Goal: Task Accomplishment & Management: Manage account settings

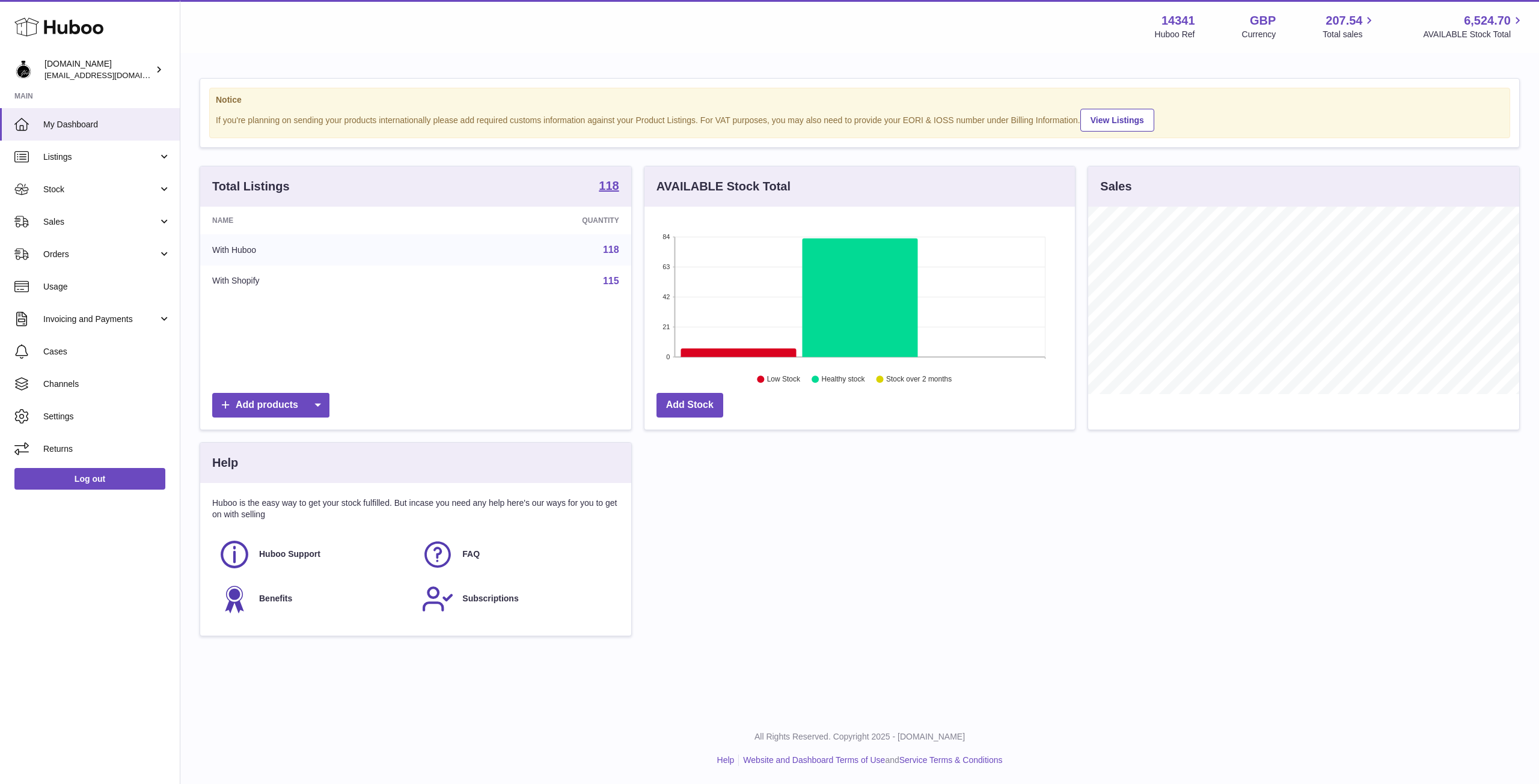
scroll to position [188, 430]
click at [65, 233] on link "Sales" at bounding box center [90, 222] width 180 height 32
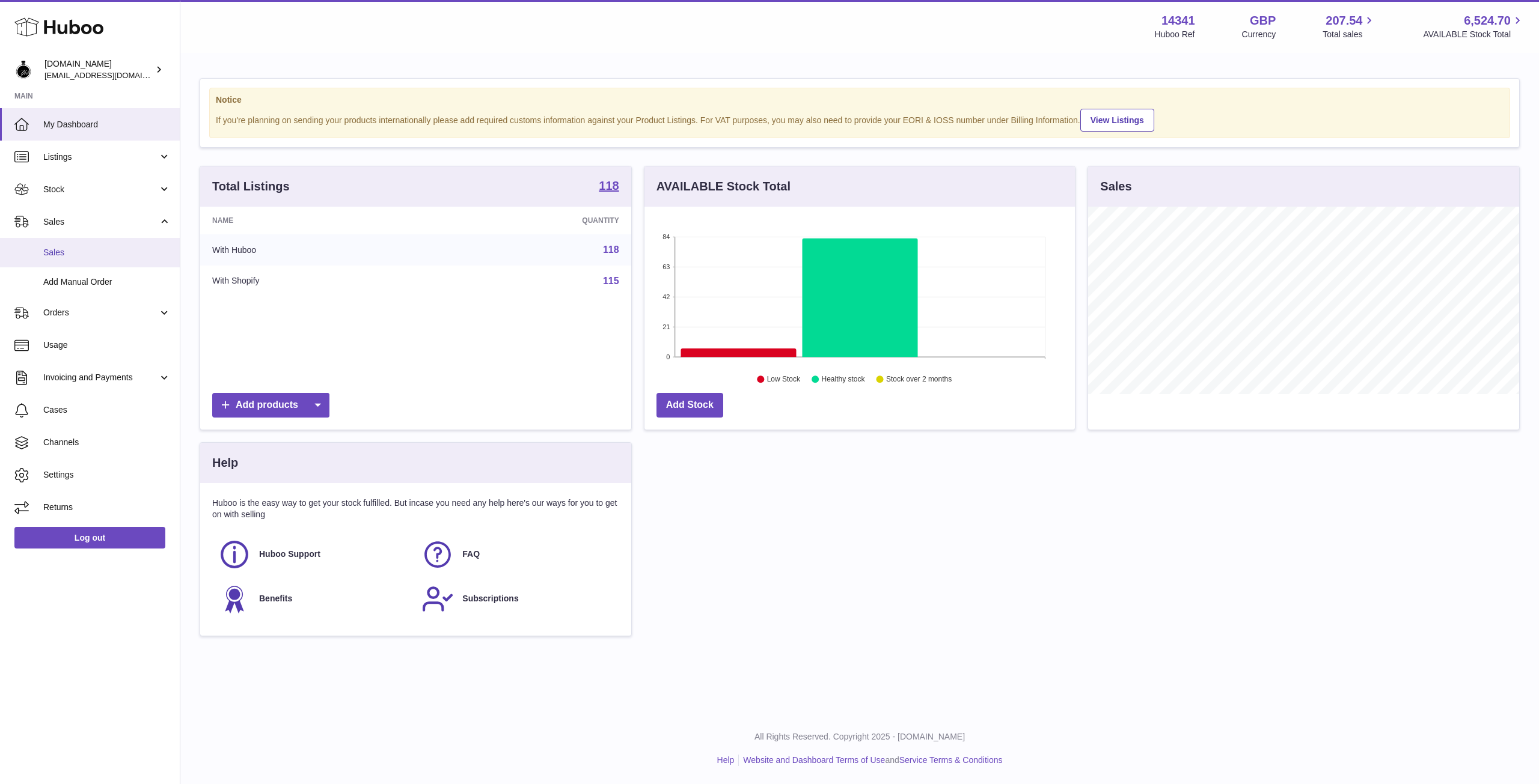
click at [55, 257] on span "Sales" at bounding box center [107, 253] width 128 height 11
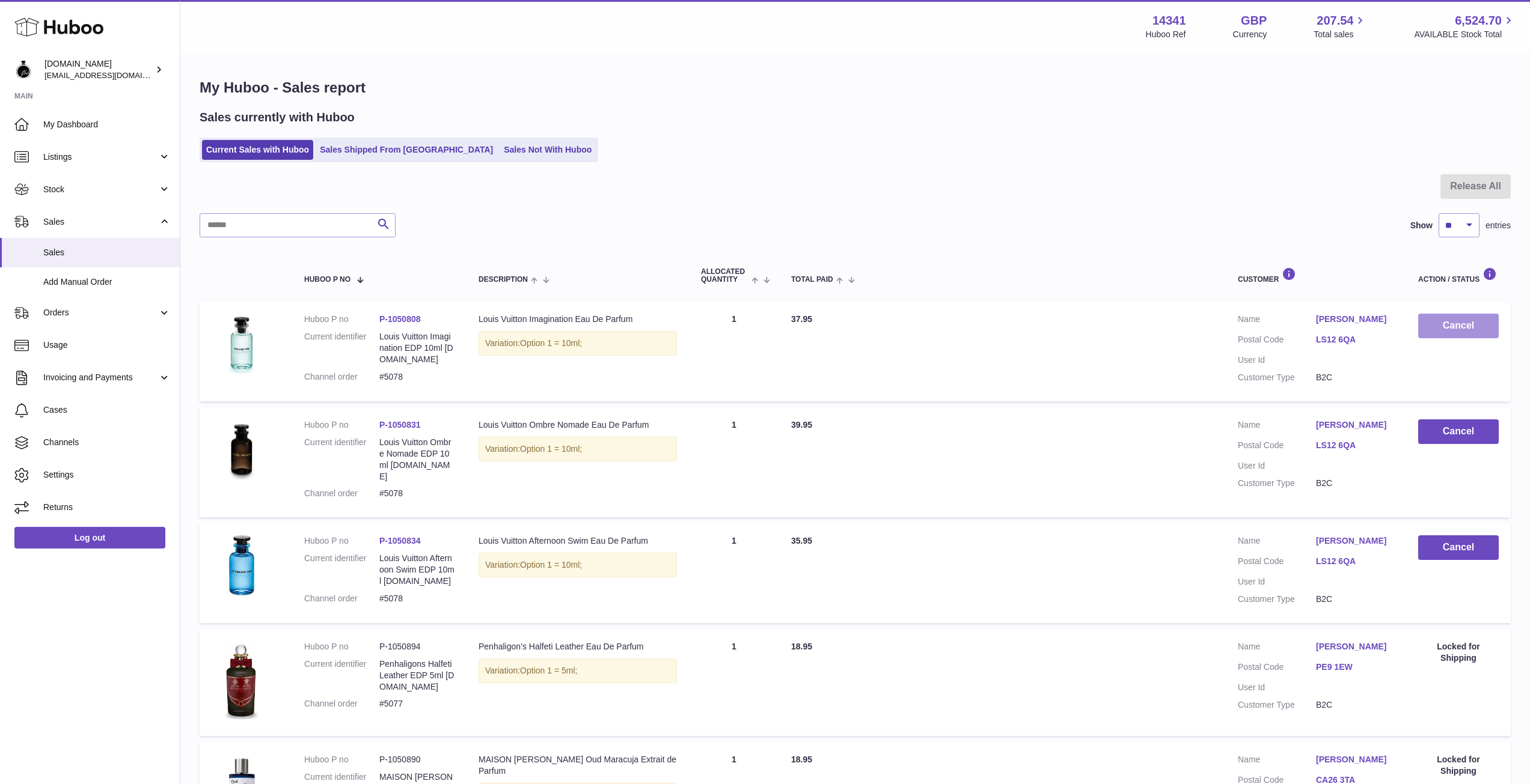
click at [1459, 332] on button "Cancel" at bounding box center [1459, 326] width 81 height 25
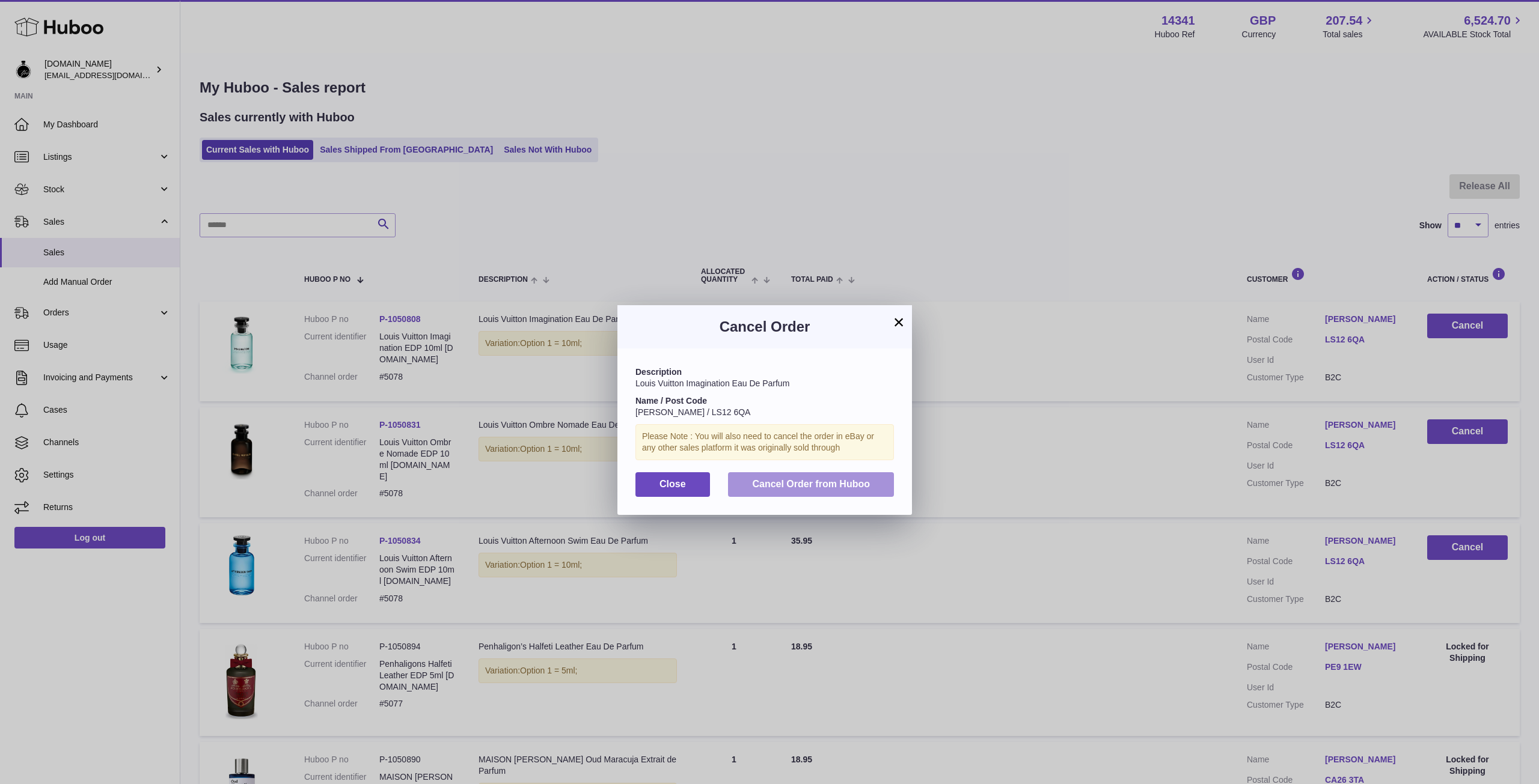
click at [768, 493] on button "Cancel Order from Huboo" at bounding box center [811, 485] width 166 height 25
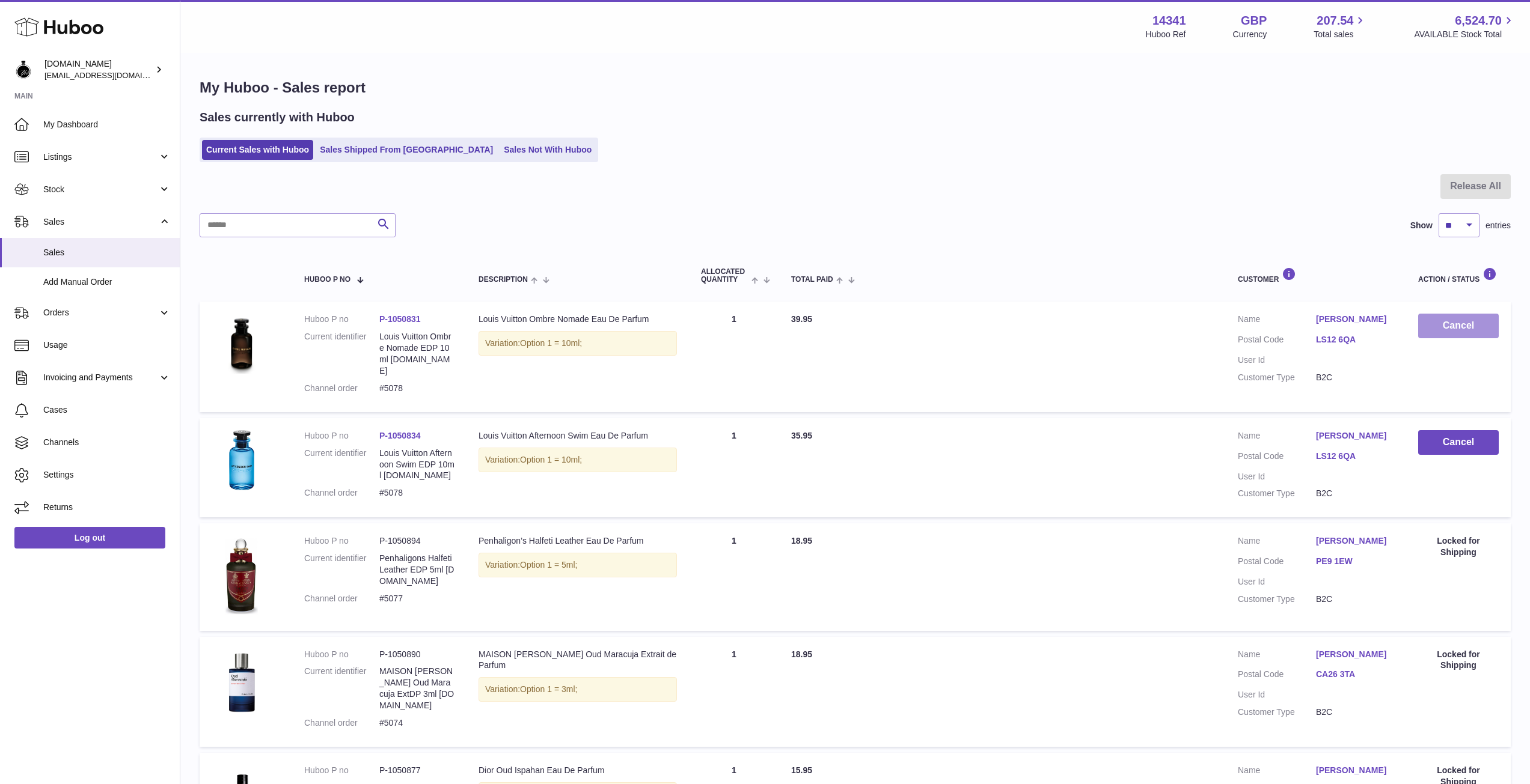
click at [1455, 327] on button "Cancel" at bounding box center [1459, 326] width 81 height 25
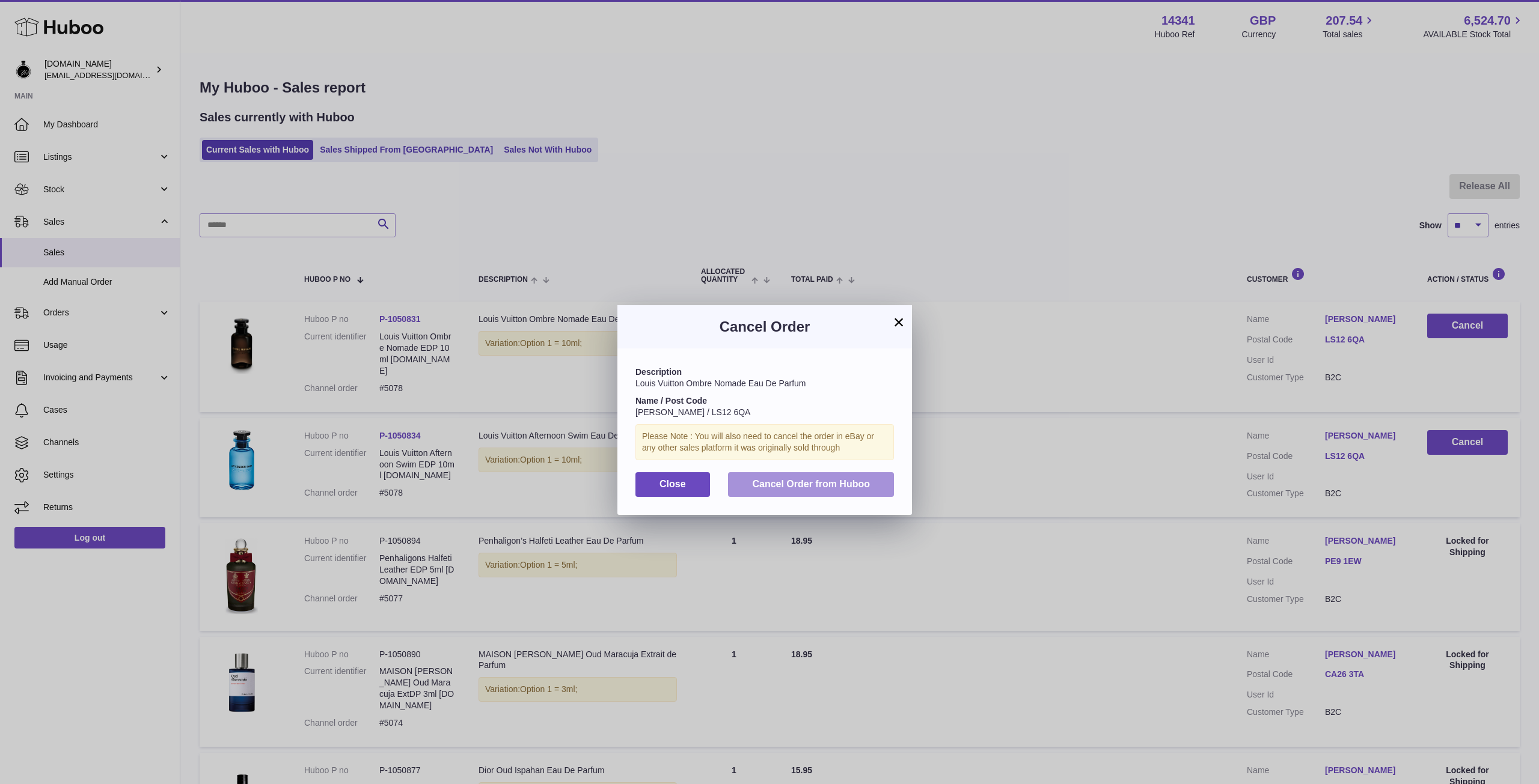
click at [863, 486] on span "Cancel Order from Huboo" at bounding box center [811, 484] width 118 height 10
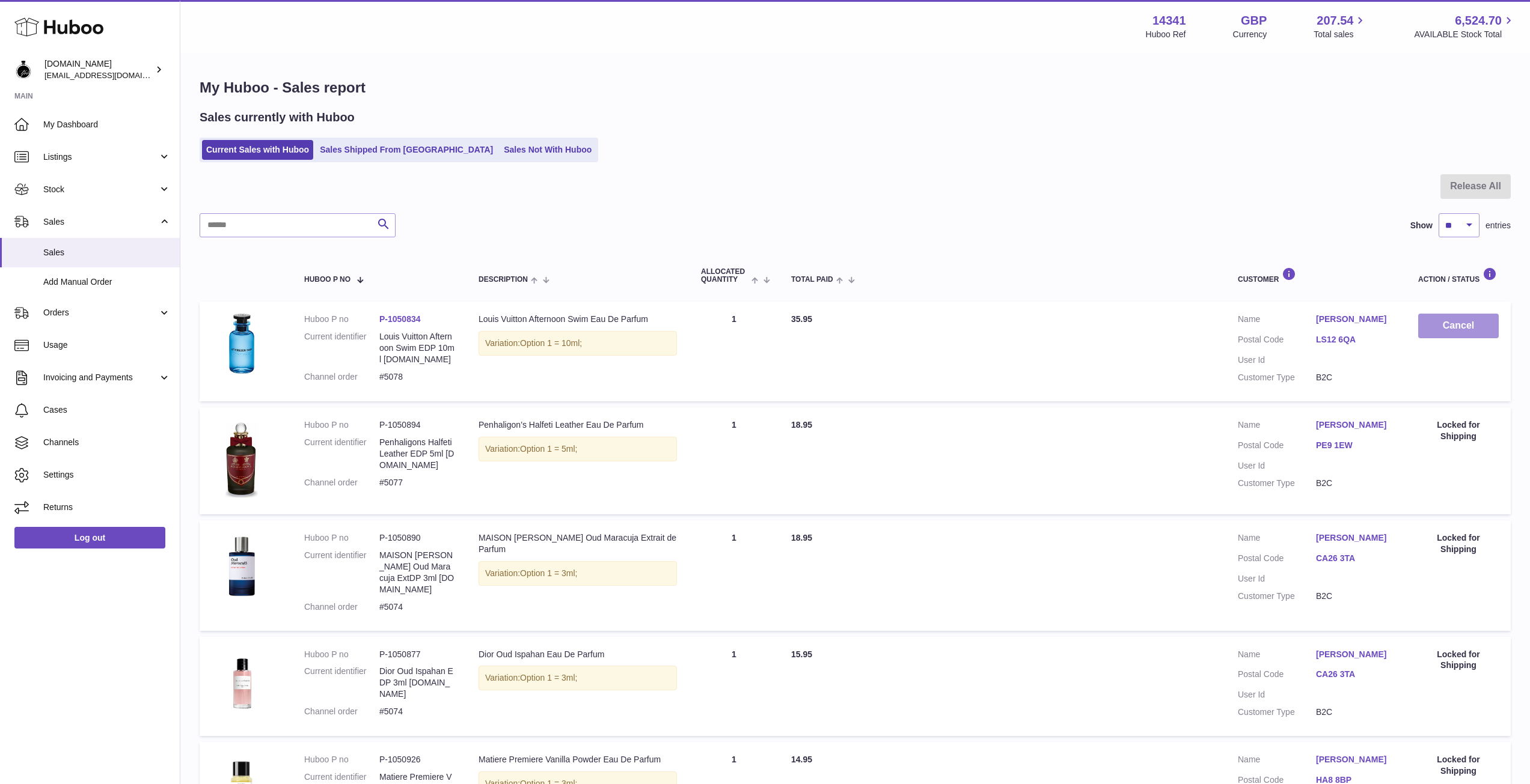
click at [1454, 324] on button "Cancel" at bounding box center [1459, 326] width 81 height 25
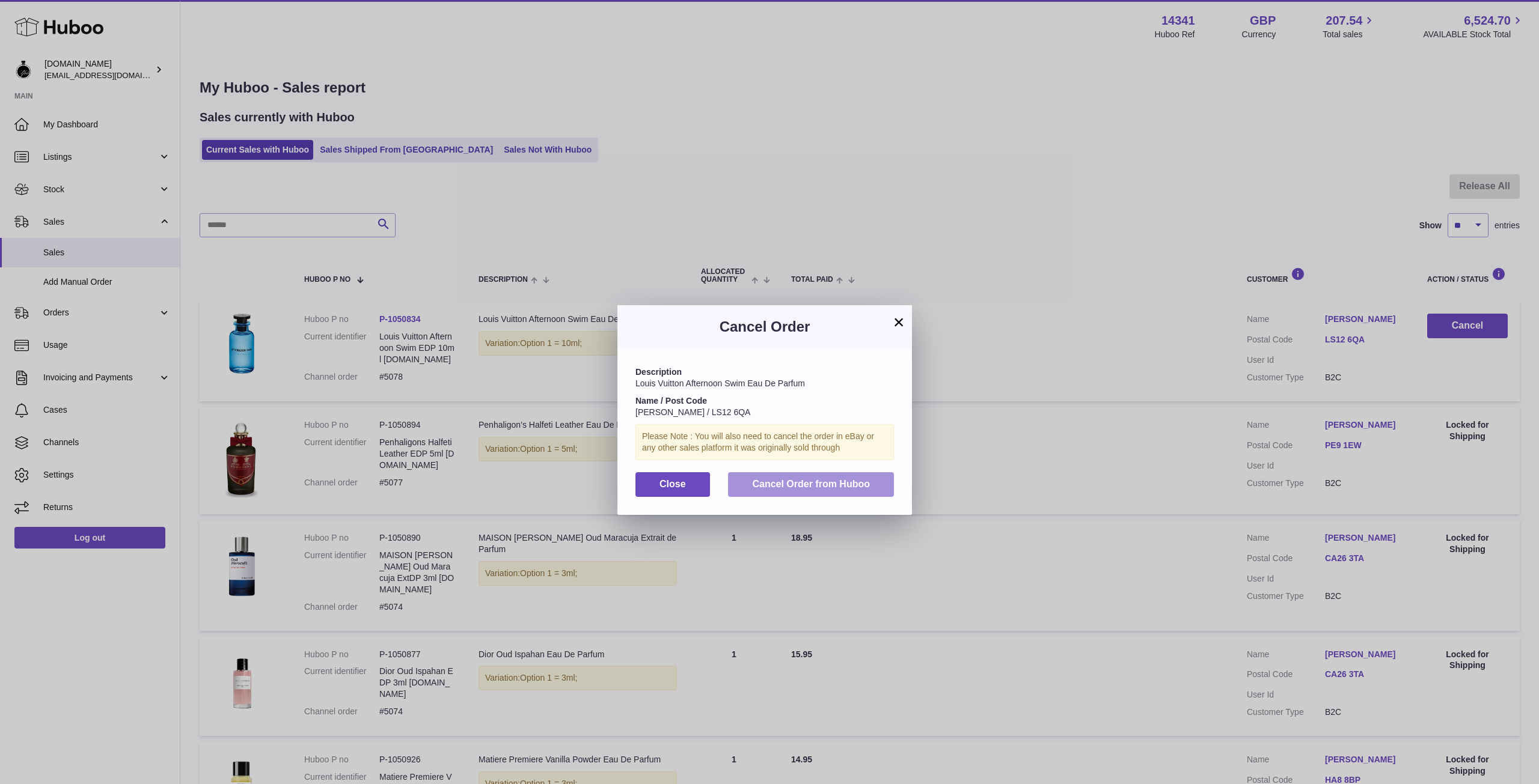
click at [828, 486] on span "Cancel Order from Huboo" at bounding box center [811, 484] width 118 height 10
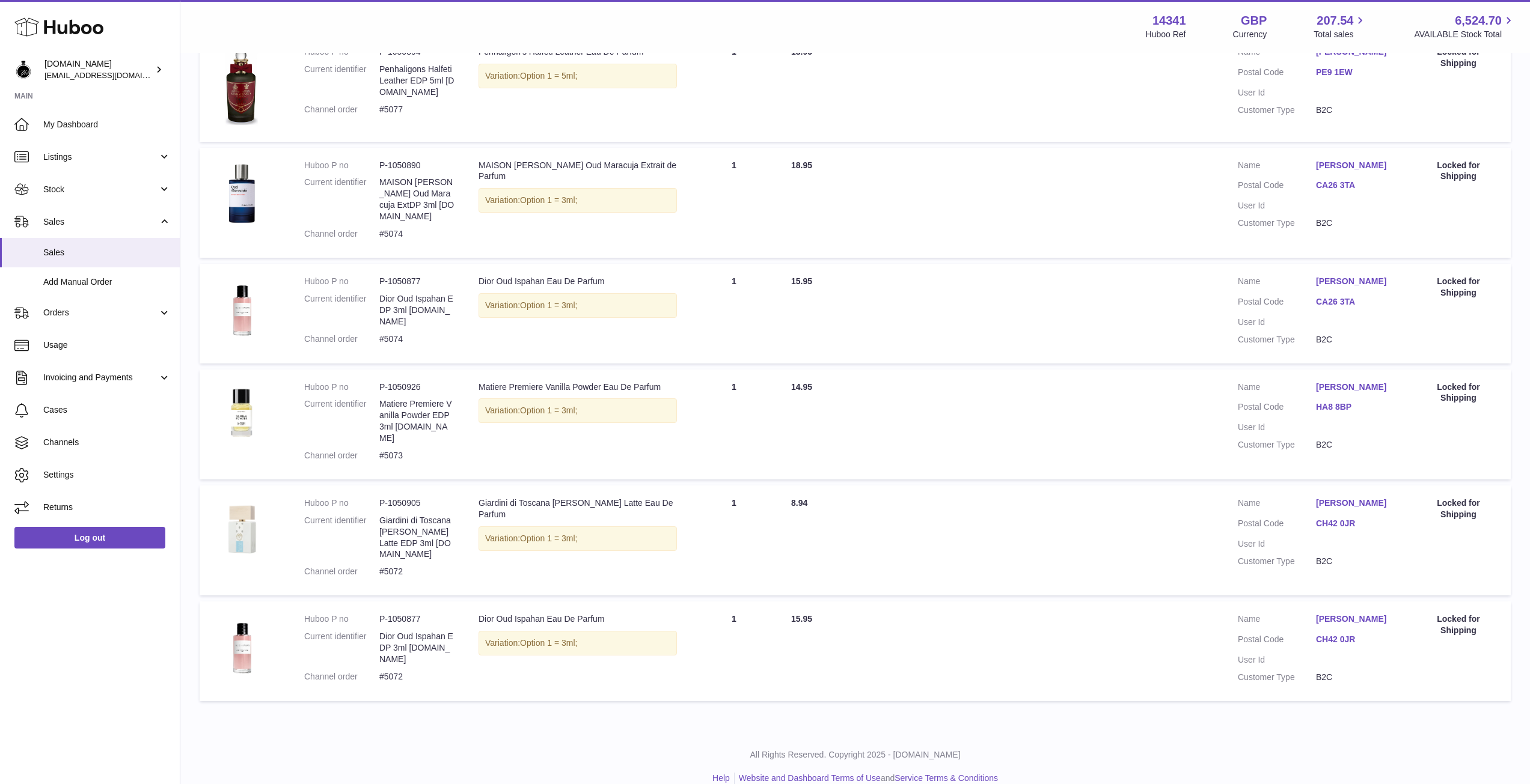
scroll to position [288, 0]
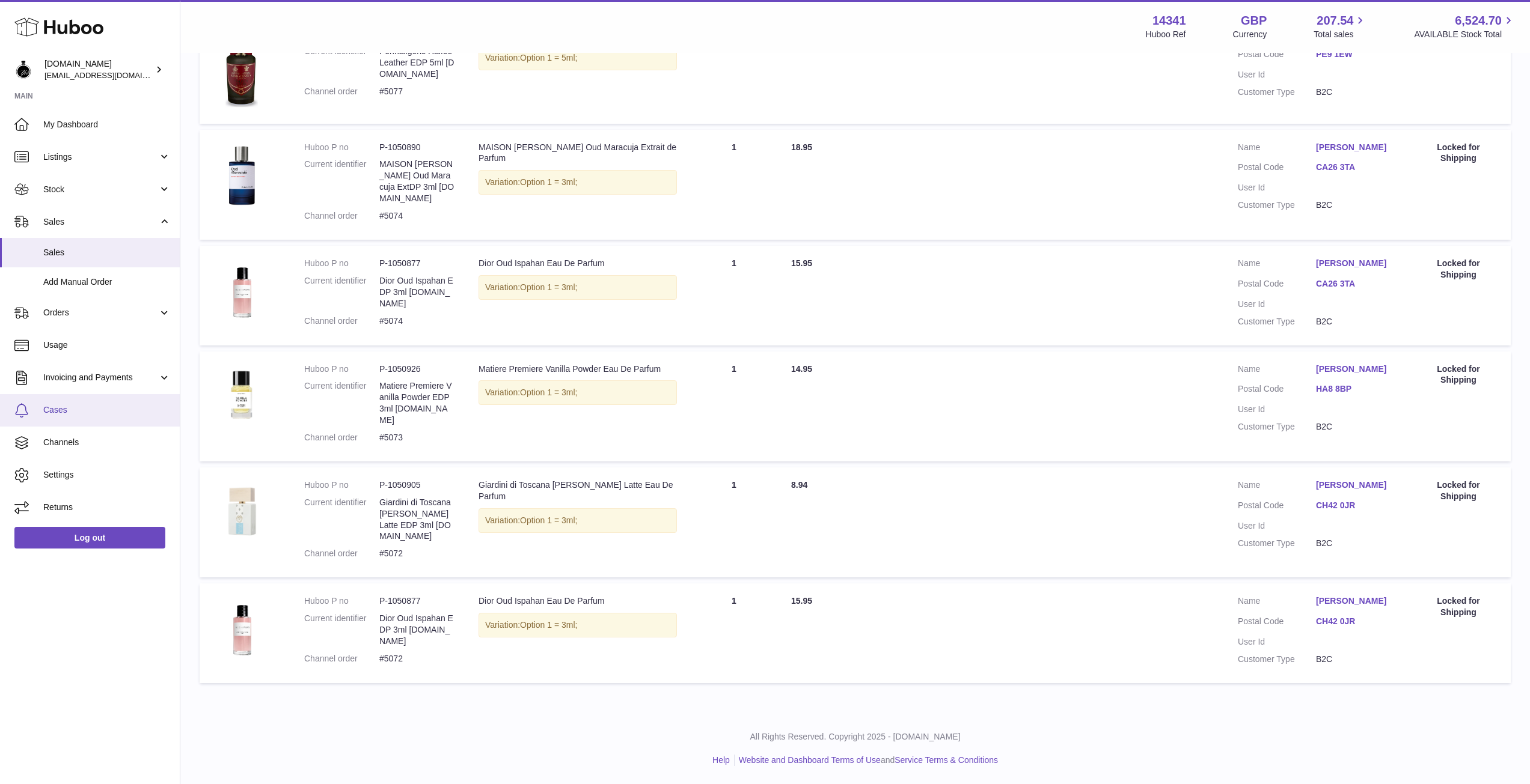
click at [59, 408] on span "Cases" at bounding box center [107, 410] width 128 height 11
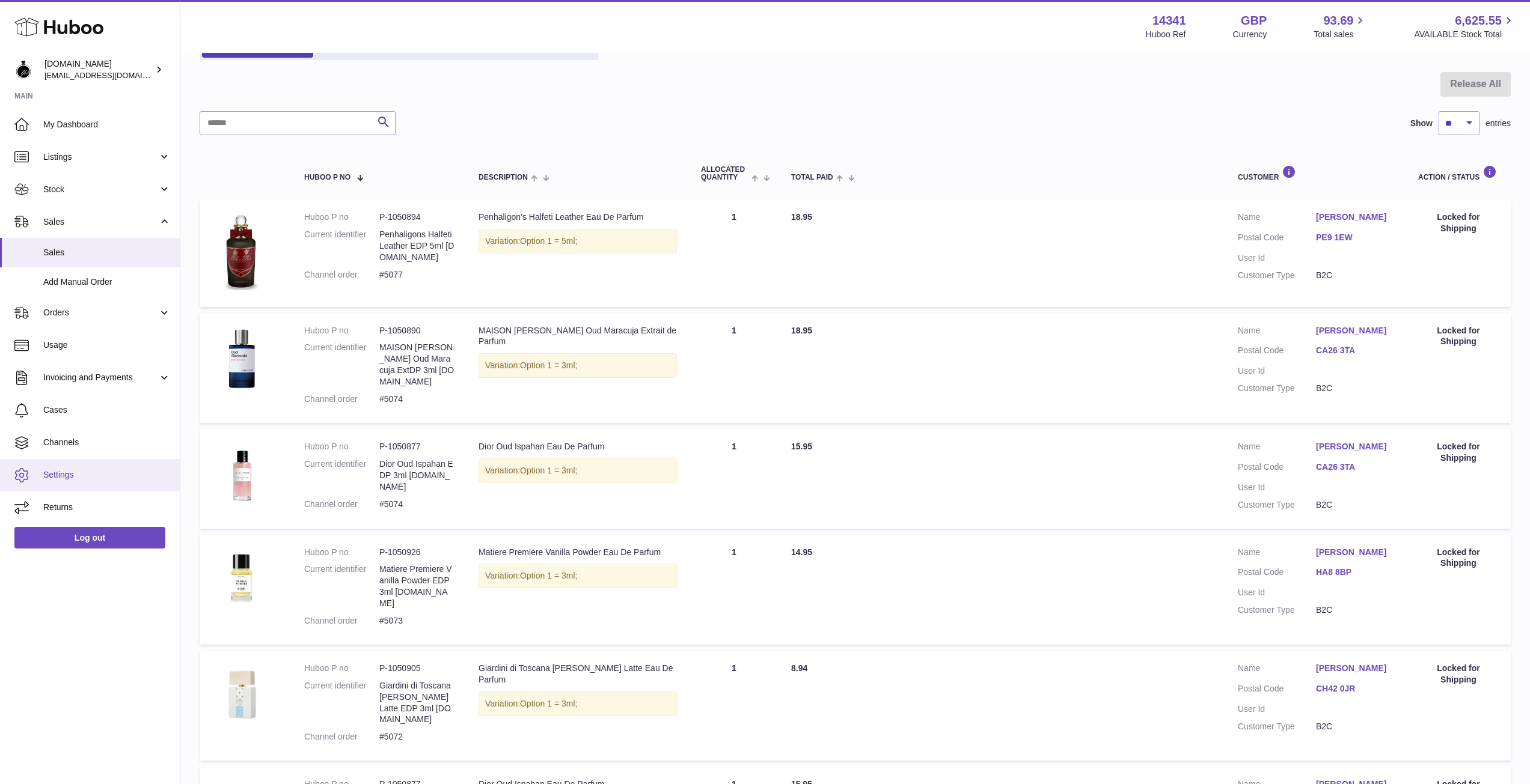
scroll to position [120, 0]
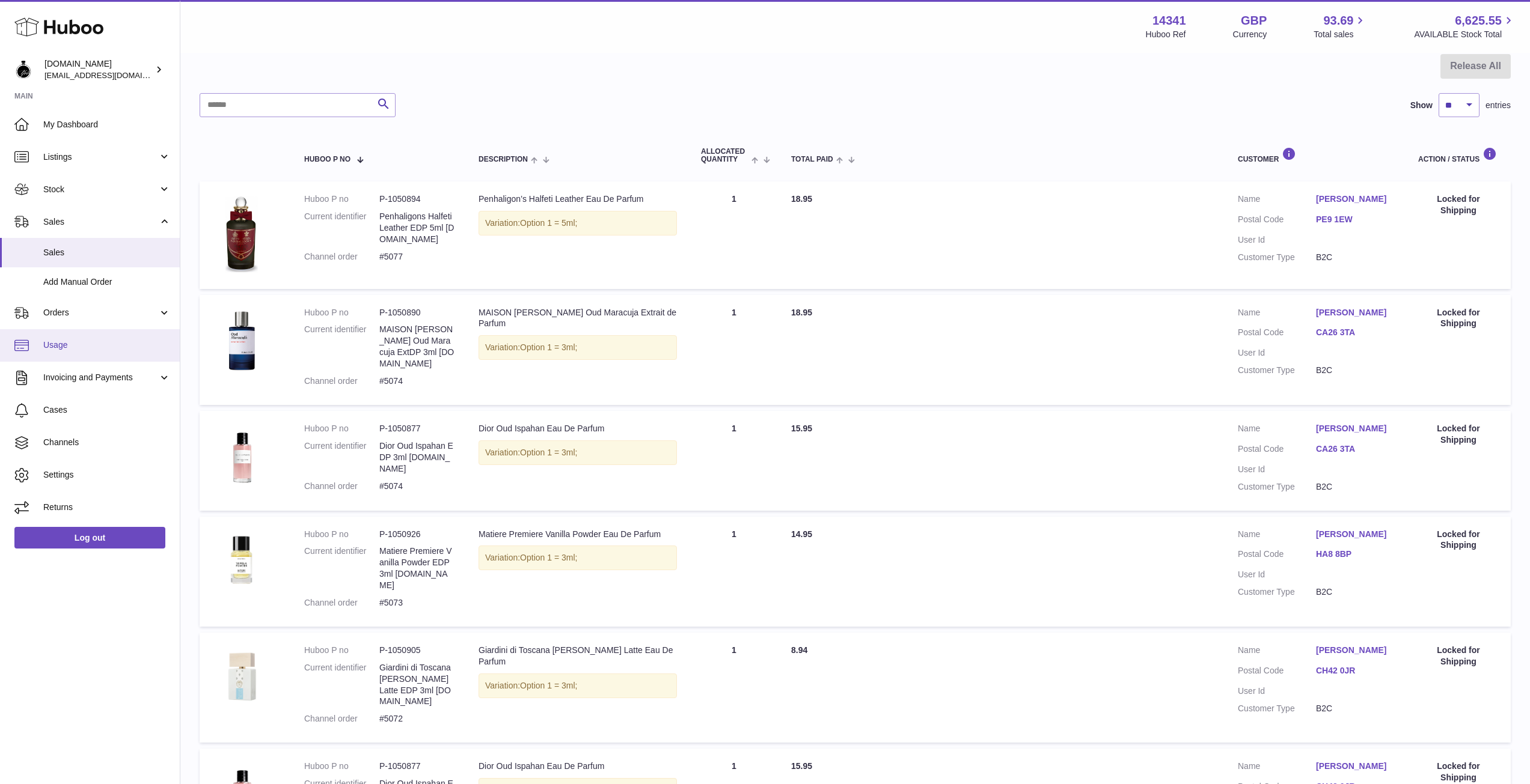
click at [79, 342] on span "Usage" at bounding box center [107, 345] width 128 height 11
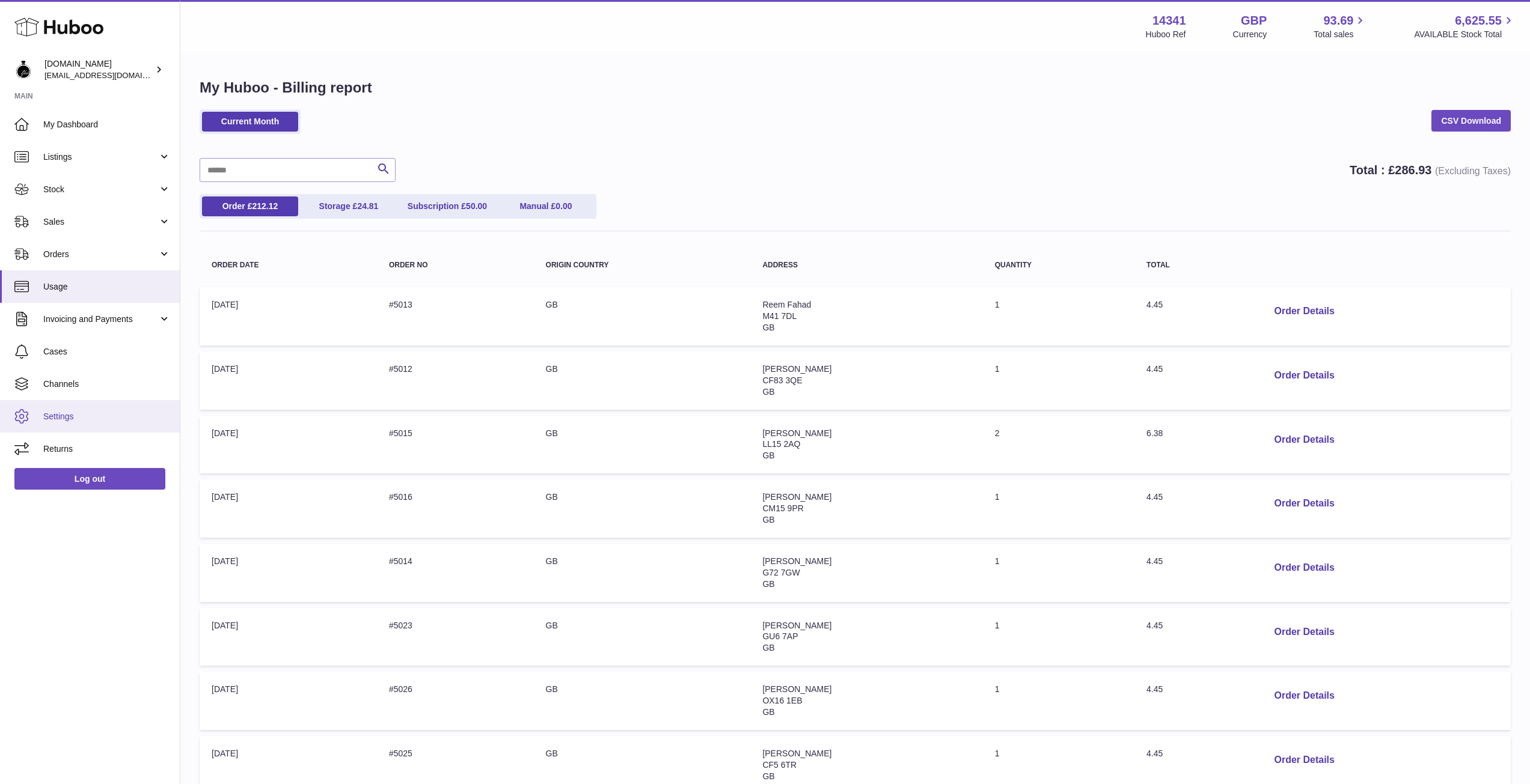
click at [51, 418] on span "Settings" at bounding box center [107, 416] width 128 height 11
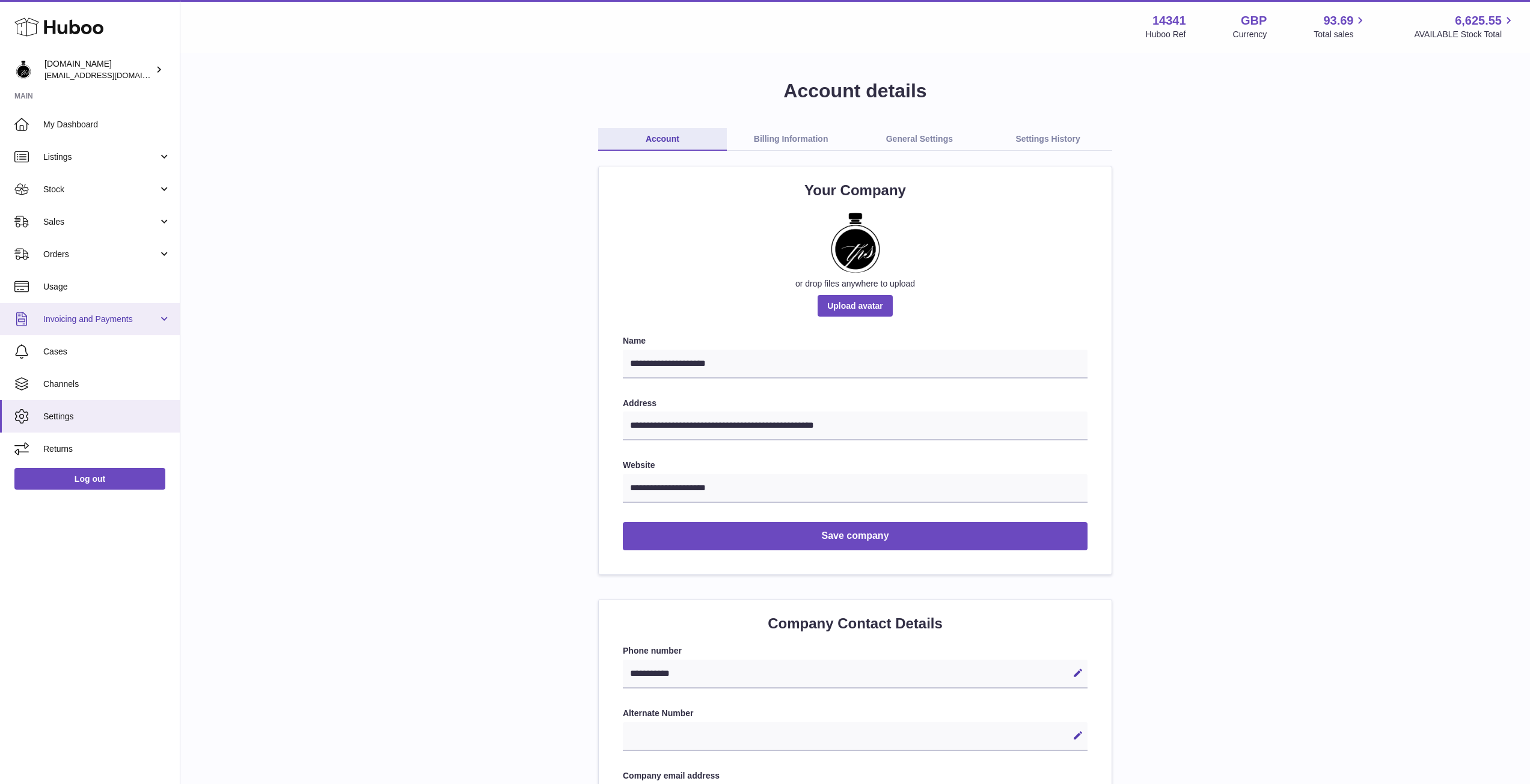
click at [47, 329] on link "Invoicing and Payments" at bounding box center [90, 319] width 180 height 32
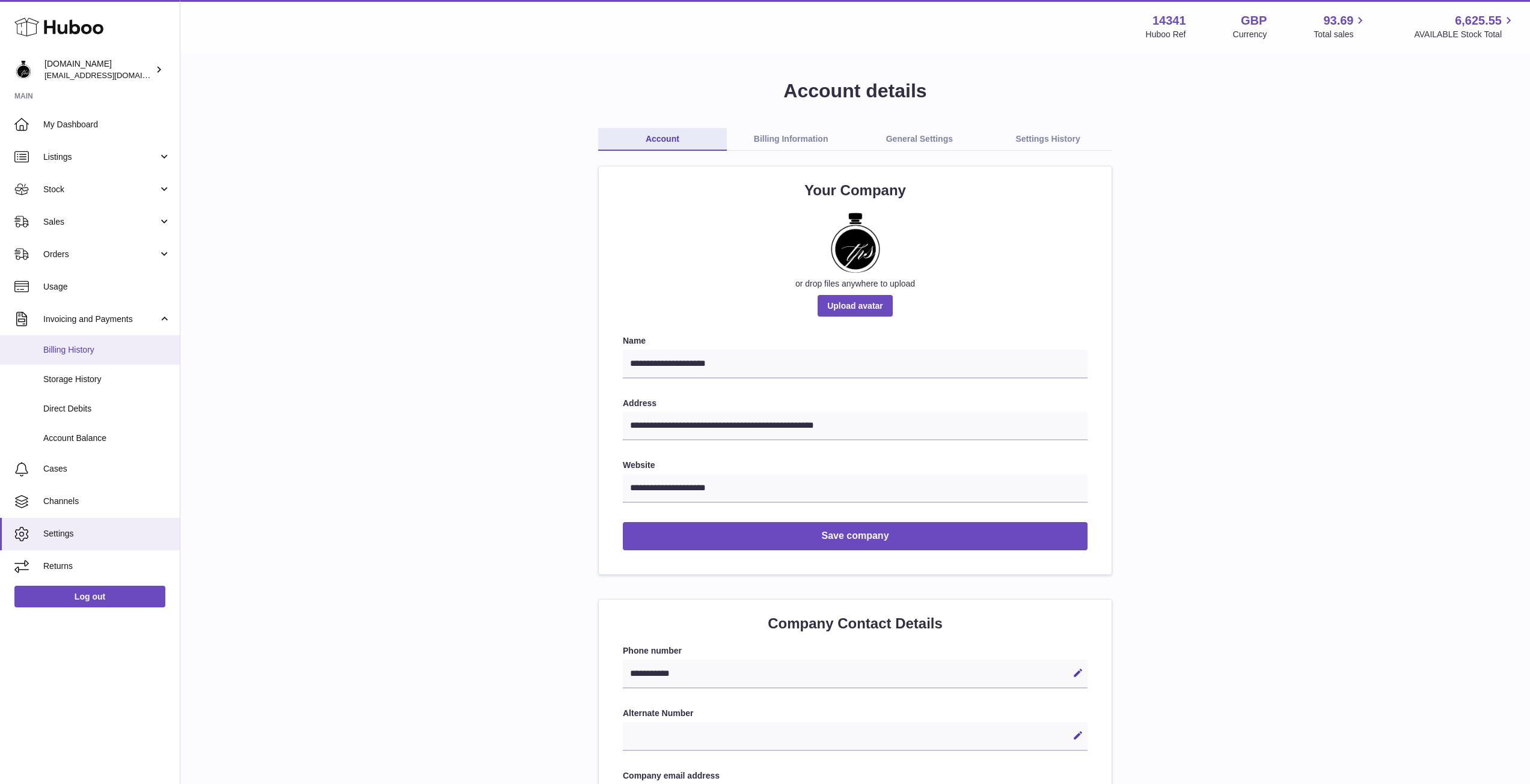
click at [47, 345] on span "Billing History" at bounding box center [107, 350] width 128 height 11
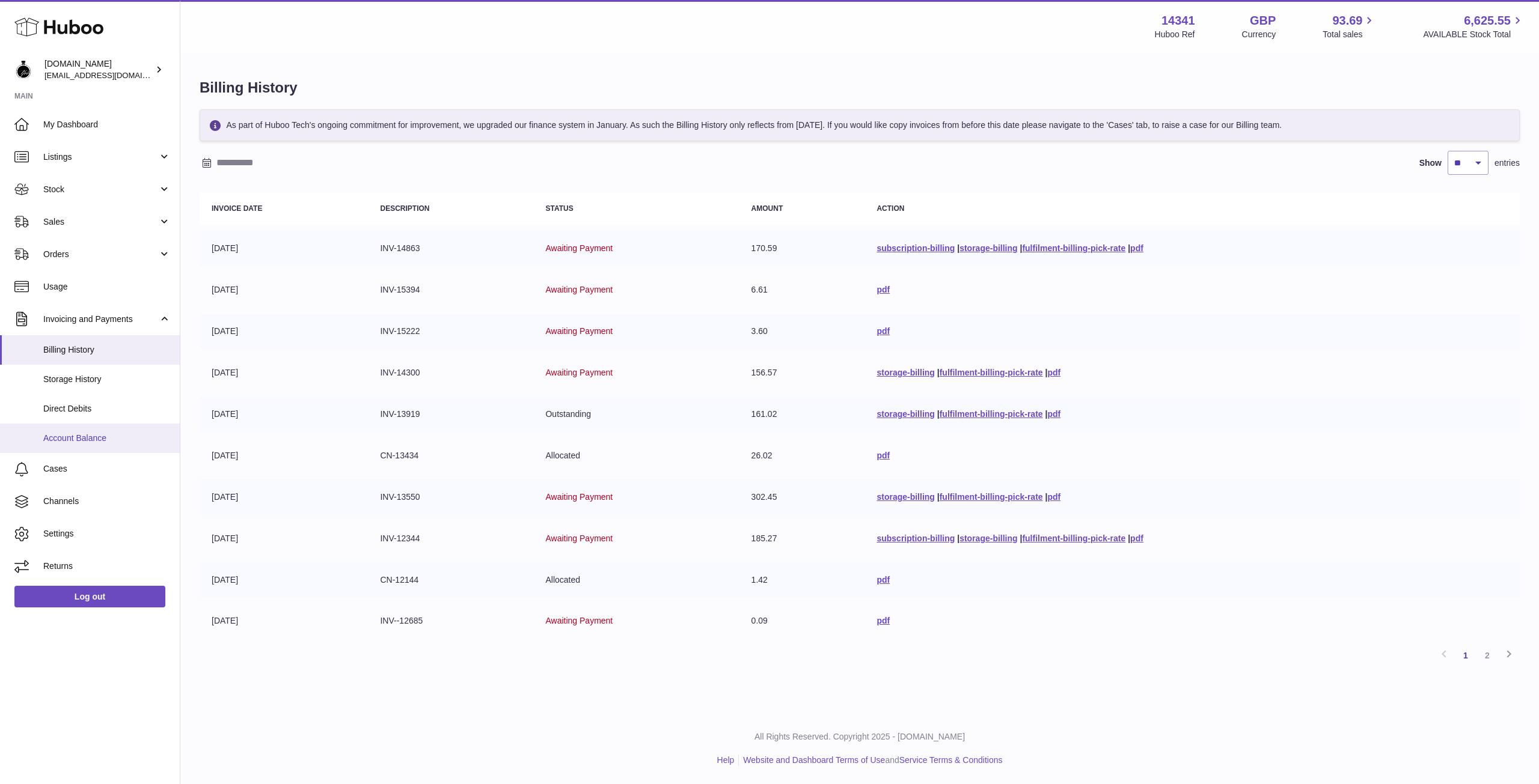
click at [78, 431] on link "Account Balance" at bounding box center [90, 439] width 180 height 30
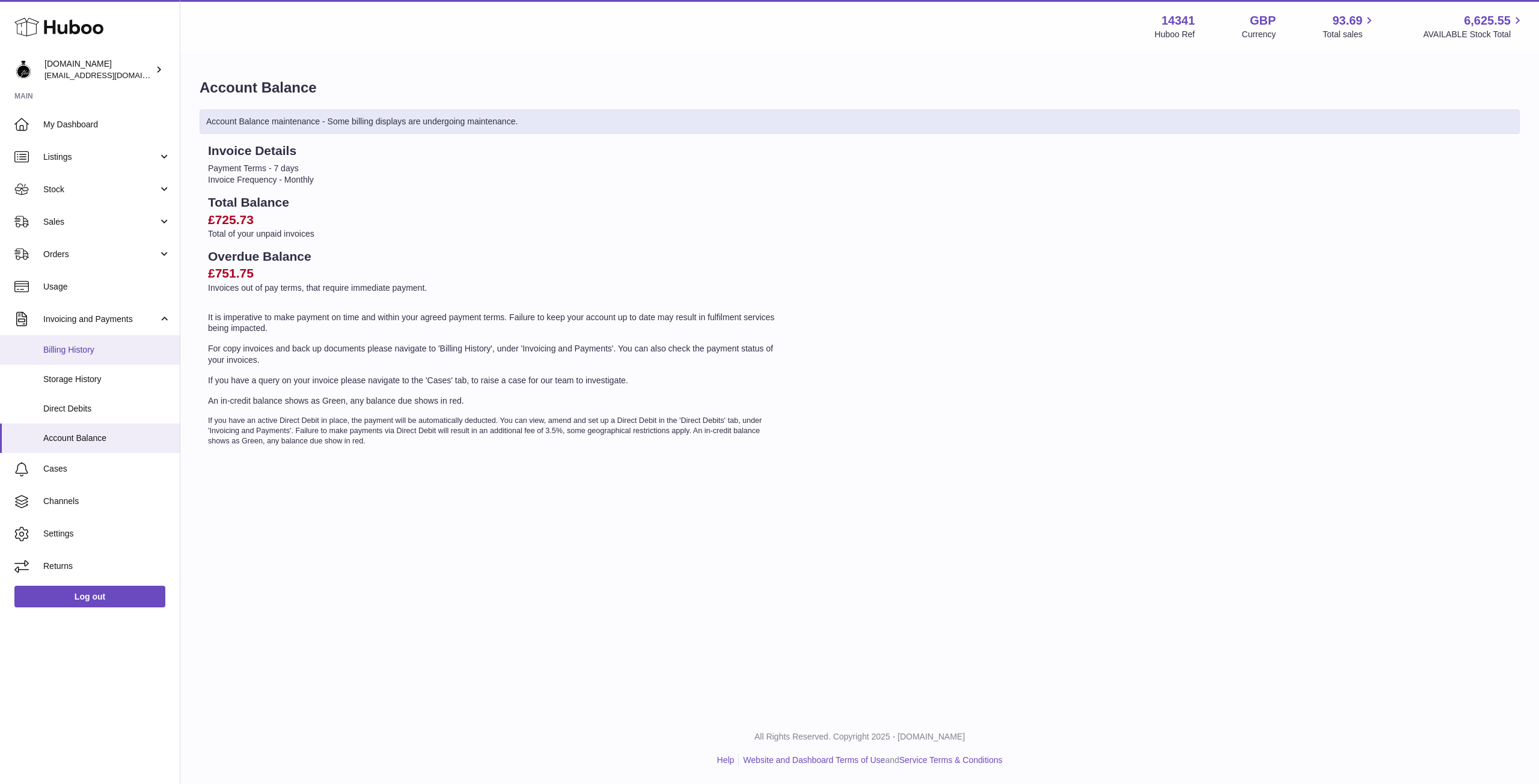
click at [71, 348] on span "Billing History" at bounding box center [107, 350] width 128 height 11
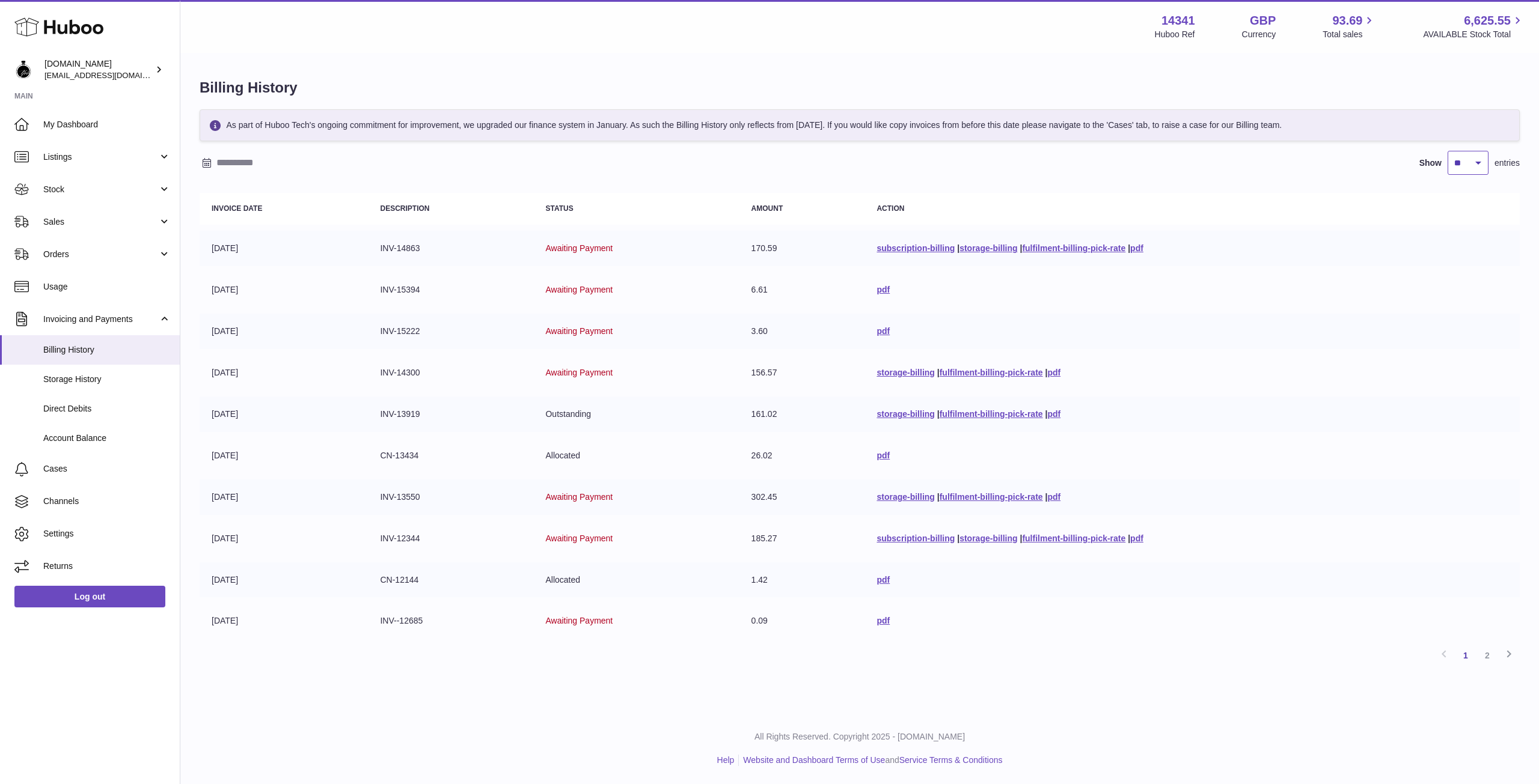
click at [1471, 163] on select "** ** ** ***" at bounding box center [1468, 162] width 41 height 24
select select "***"
click at [1448, 151] on select "** ** ** ***" at bounding box center [1468, 162] width 41 height 24
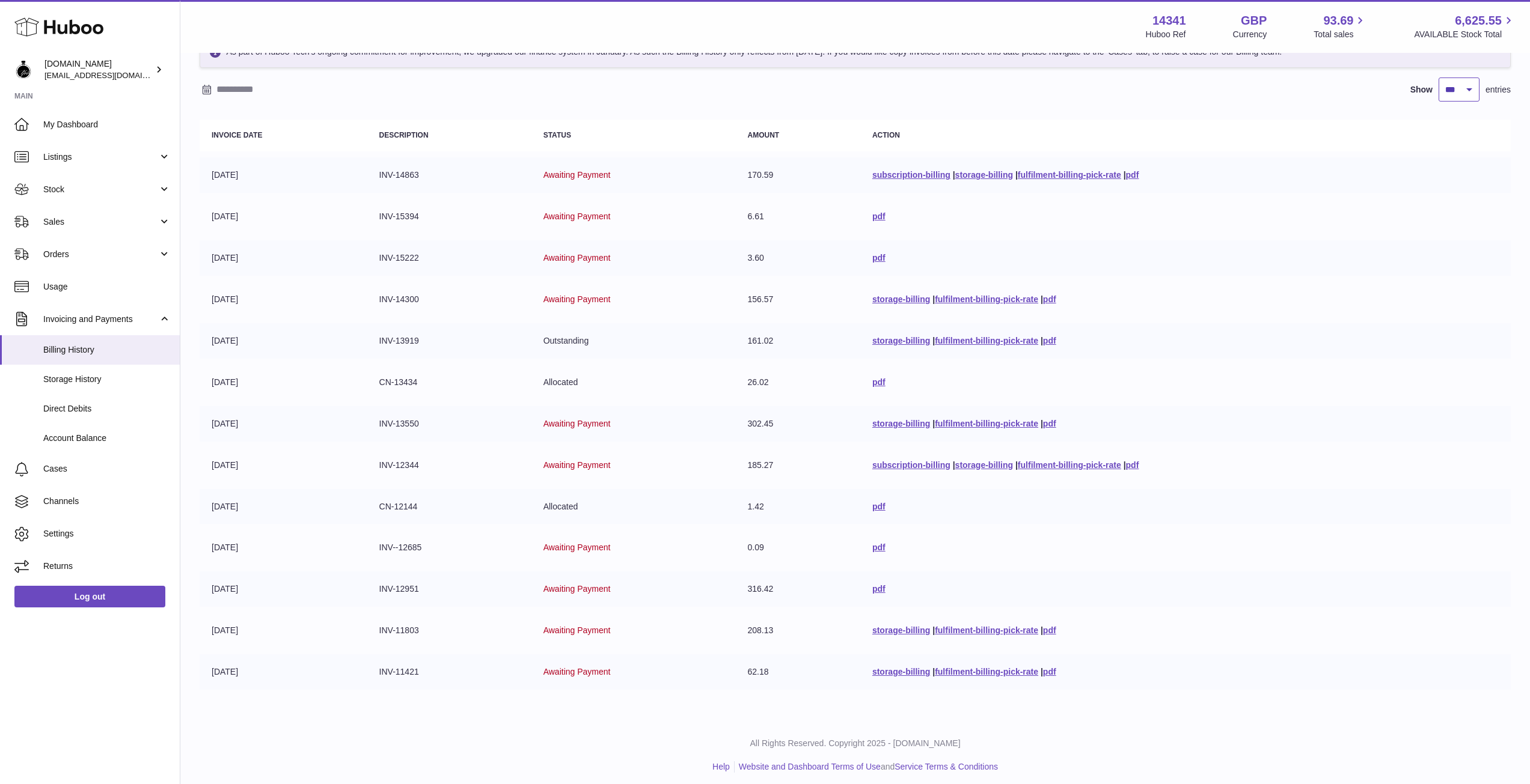
scroll to position [80, 0]
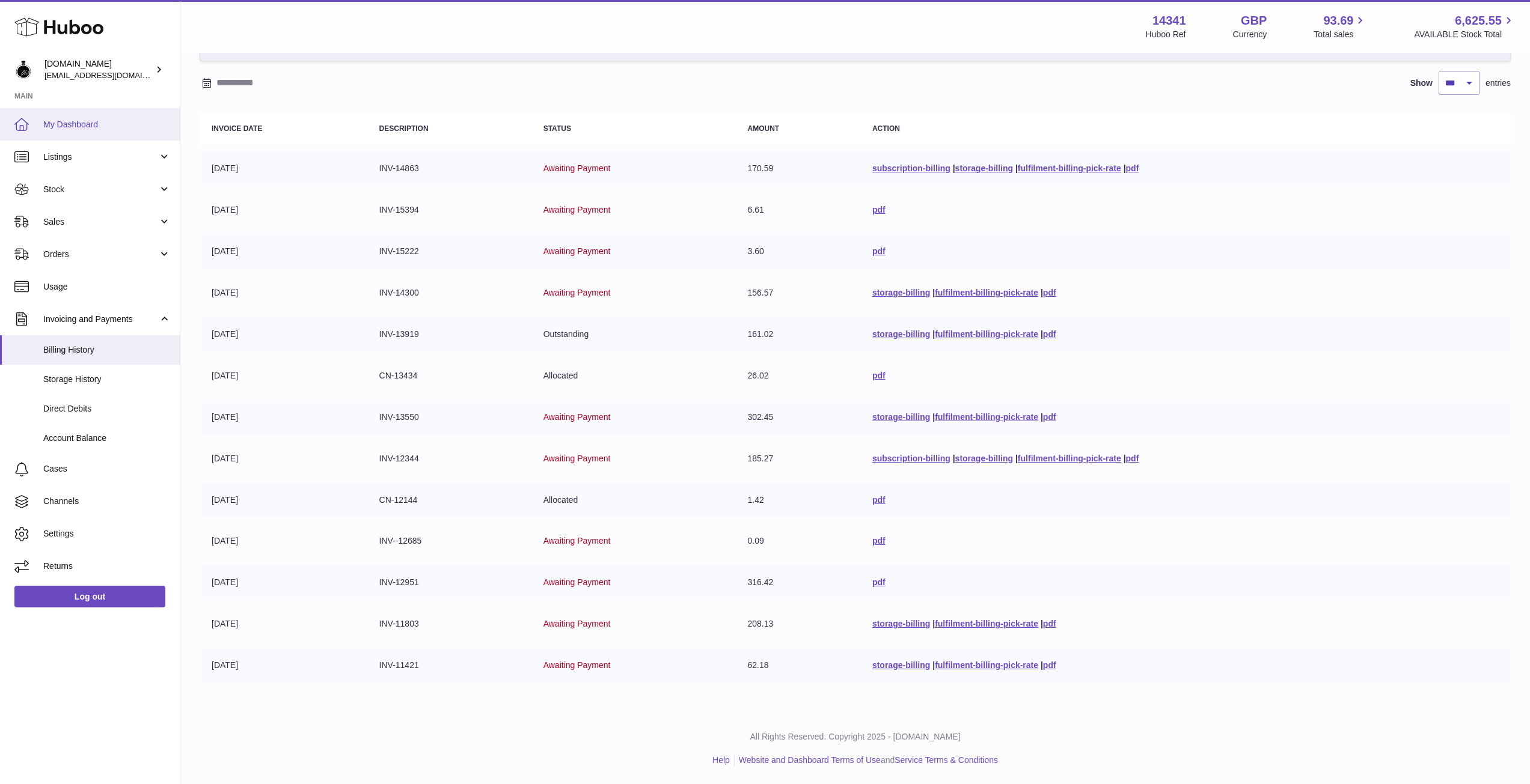
click at [69, 130] on link "My Dashboard" at bounding box center [90, 125] width 180 height 32
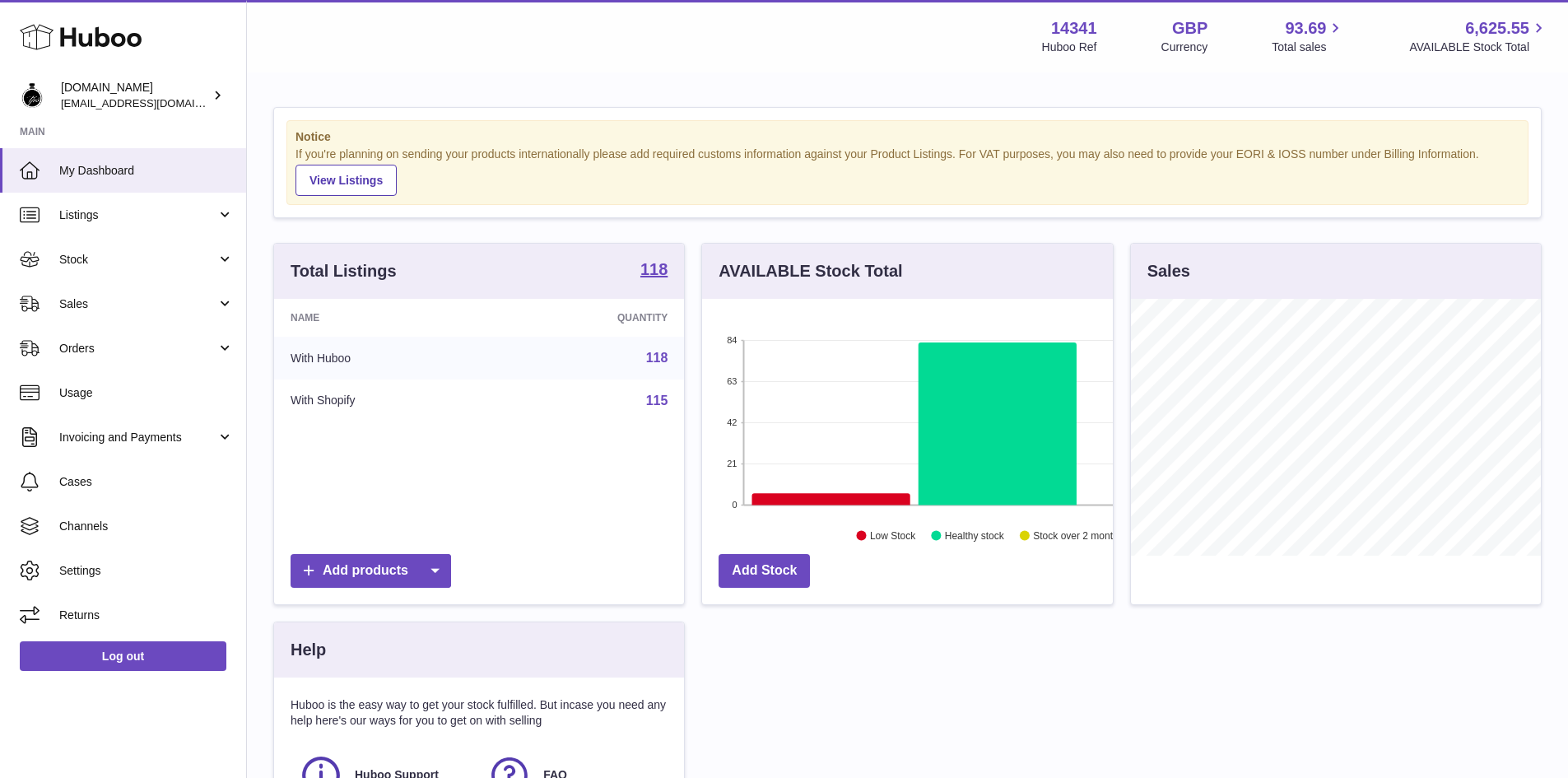
scroll to position [823365, 822824]
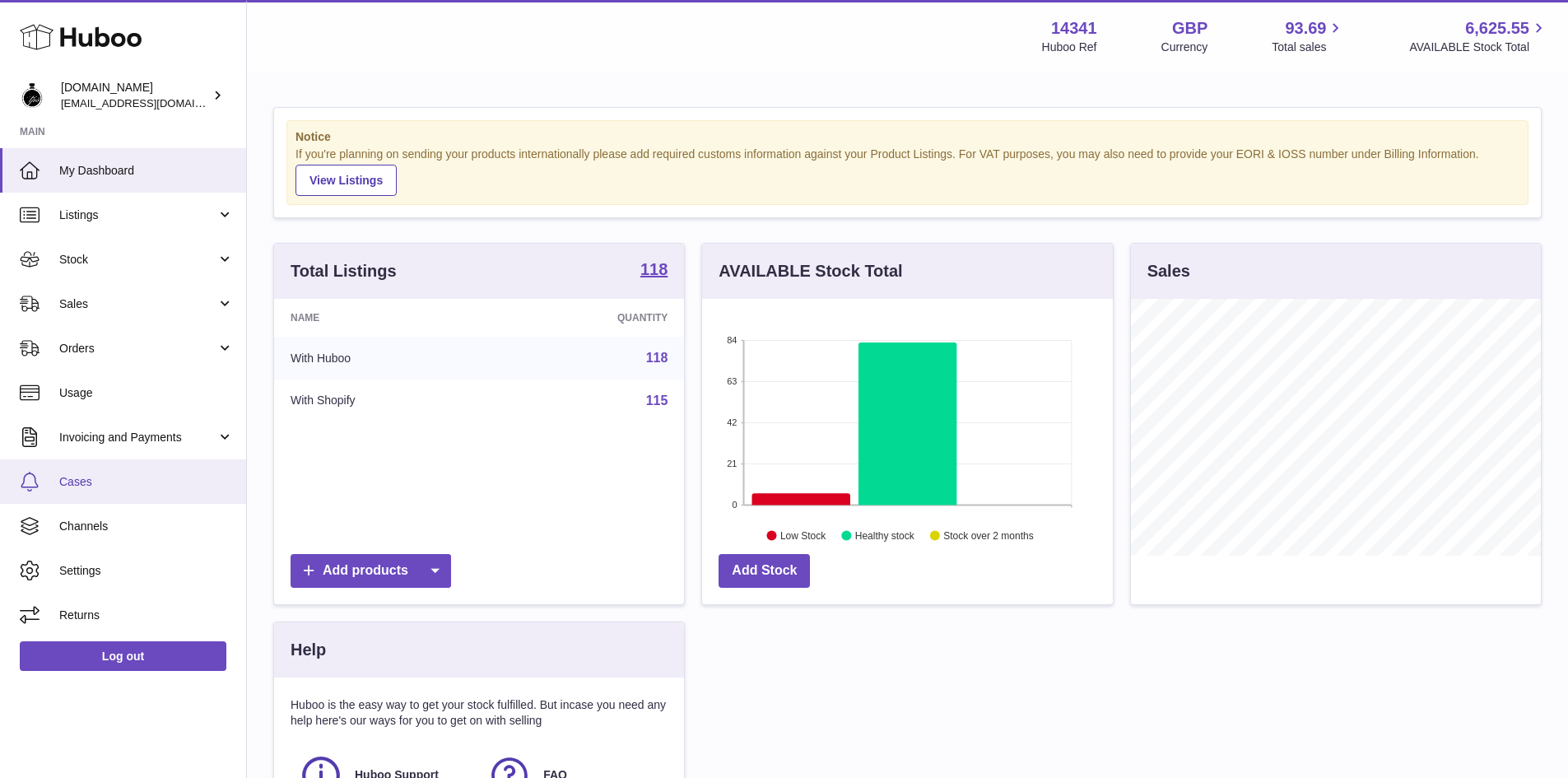
click at [90, 481] on span "Cases" at bounding box center [147, 482] width 175 height 15
